Goal: Transaction & Acquisition: Download file/media

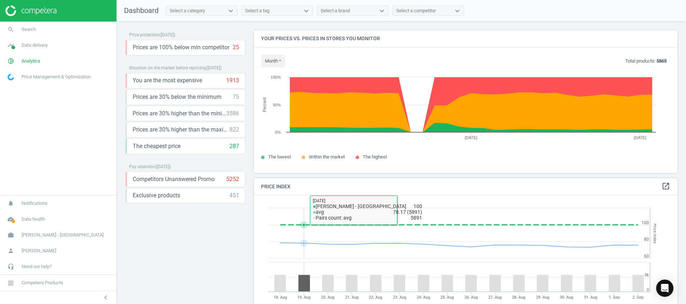
scroll to position [197, 0]
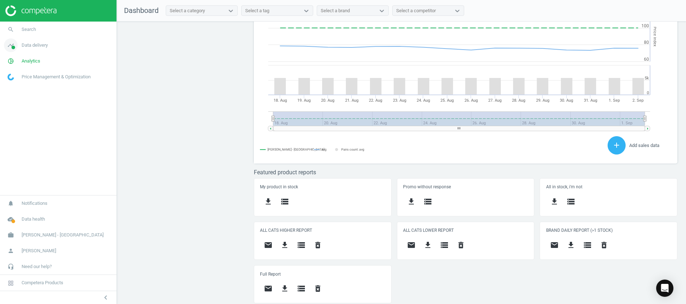
click at [10, 48] on icon "timeline" at bounding box center [11, 45] width 14 height 14
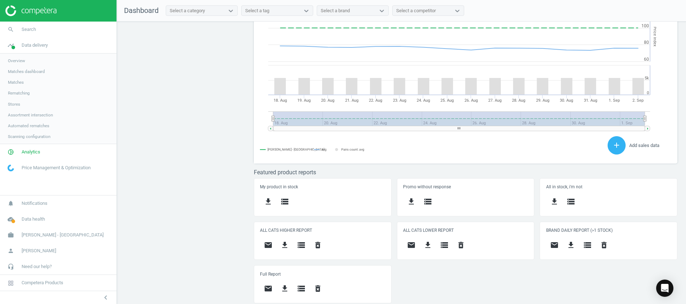
click at [15, 101] on link "Stores" at bounding box center [58, 104] width 116 height 11
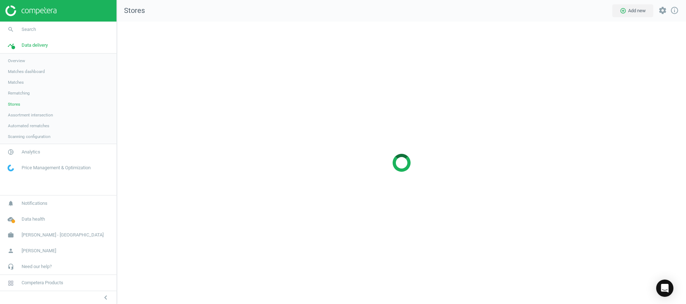
scroll to position [299, 586]
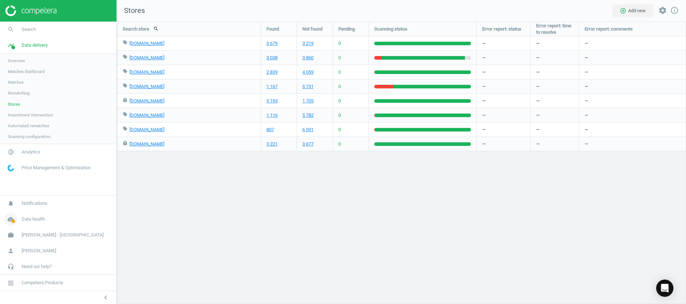
click at [11, 216] on icon "cloud_done" at bounding box center [11, 219] width 14 height 14
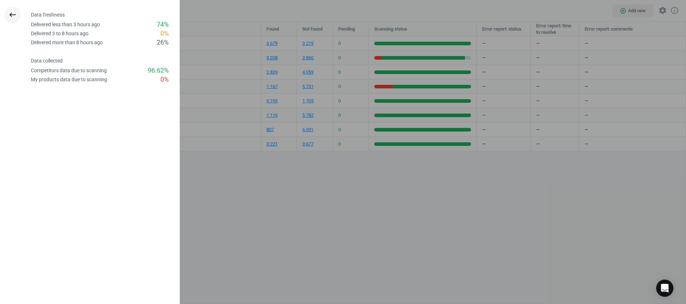
click at [11, 16] on icon "keyboard_backspace" at bounding box center [12, 14] width 9 height 9
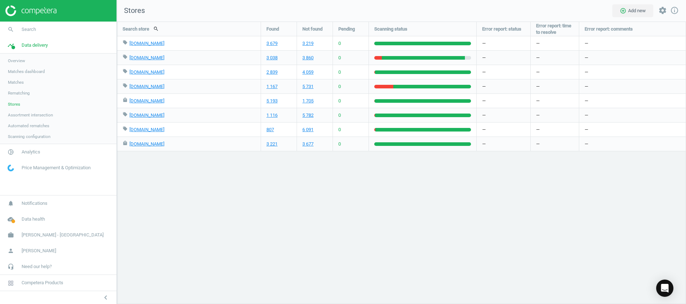
click at [35, 6] on img at bounding box center [30, 10] width 51 height 11
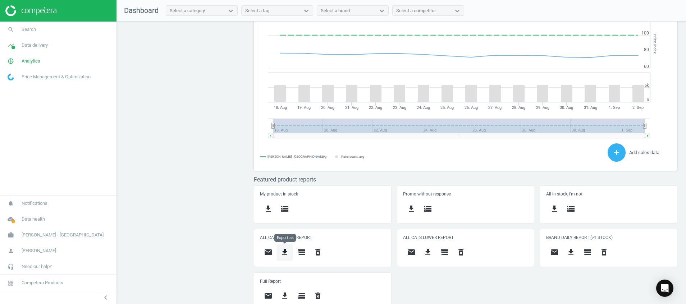
scroll to position [159, 432]
click at [286, 248] on icon "get_app" at bounding box center [284, 252] width 9 height 9
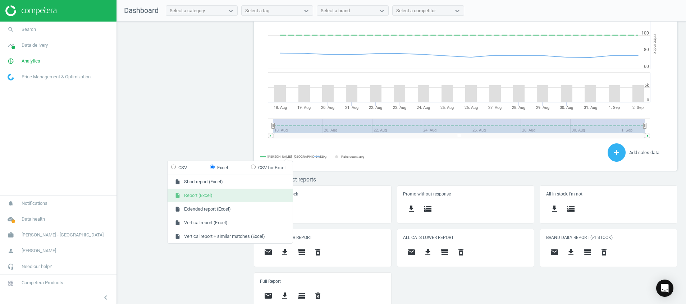
click at [258, 191] on button "insert_drive_file Report (Excel)" at bounding box center [229, 196] width 125 height 14
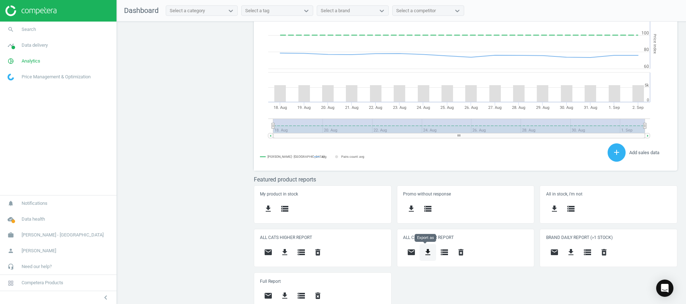
click at [423, 254] on icon "get_app" at bounding box center [427, 252] width 9 height 9
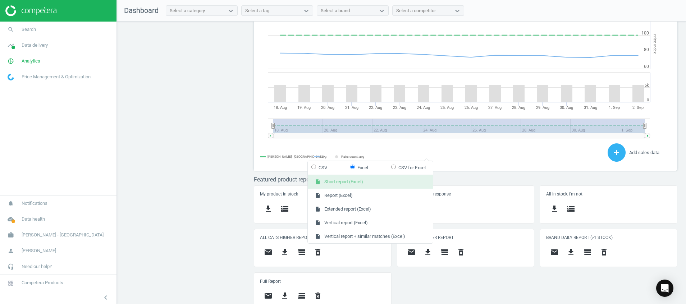
click at [401, 186] on button "insert_drive_file Short report (Excel)" at bounding box center [370, 182] width 125 height 14
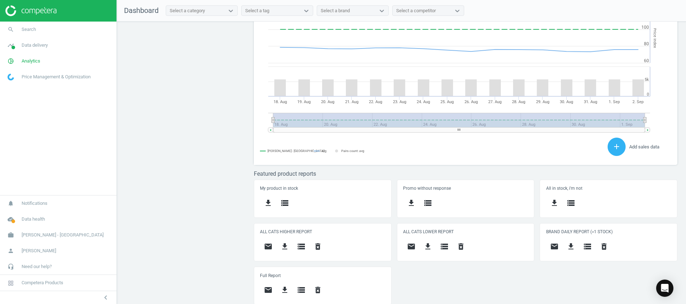
scroll to position [197, 0]
